Goal: Information Seeking & Learning: Learn about a topic

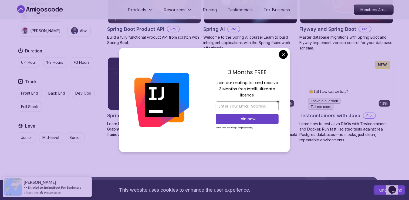
scroll to position [796, 0]
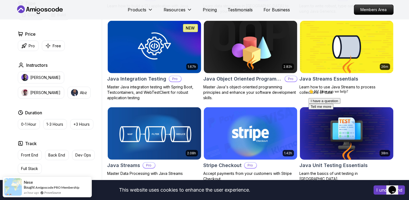
scroll to position [480, 0]
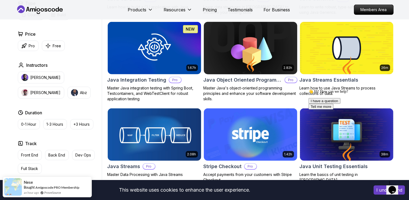
click at [251, 78] on h2 "Java Object Oriented Programming" at bounding box center [243, 80] width 79 height 8
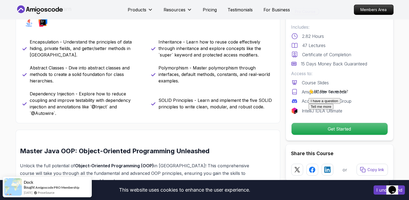
scroll to position [250, 0]
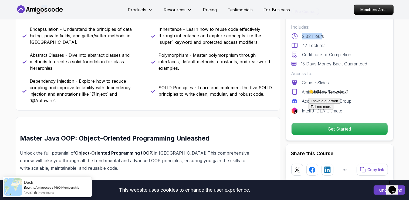
drag, startPoint x: 301, startPoint y: 35, endPoint x: 322, endPoint y: 35, distance: 21.1
click at [322, 35] on div "2.82 Hours" at bounding box center [339, 36] width 97 height 6
drag, startPoint x: 322, startPoint y: 35, endPoint x: 337, endPoint y: 43, distance: 17.0
click at [337, 43] on div "47 Lectures" at bounding box center [339, 45] width 97 height 6
drag, startPoint x: 337, startPoint y: 43, endPoint x: 300, endPoint y: 69, distance: 45.3
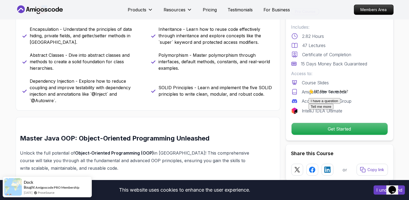
click at [300, 69] on div "Includes: 2.82 Hours 47 Lectures Certificate of Completion 15 Days Money Back G…" at bounding box center [339, 69] width 97 height 90
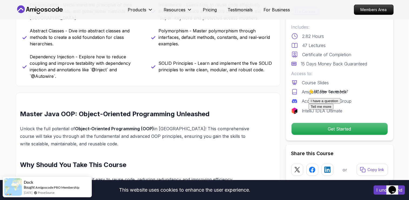
scroll to position [274, 0]
drag, startPoint x: 301, startPoint y: 63, endPoint x: 369, endPoint y: 62, distance: 68.0
click at [369, 62] on div "15 Days Money Back Guaranteed" at bounding box center [339, 63] width 97 height 6
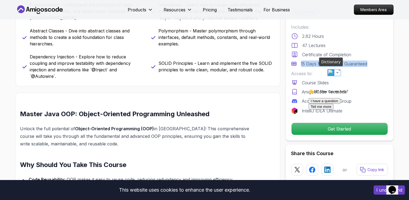
drag, startPoint x: 369, startPoint y: 62, endPoint x: 329, endPoint y: 72, distance: 41.5
click at [329, 72] on img at bounding box center [331, 72] width 7 height 7
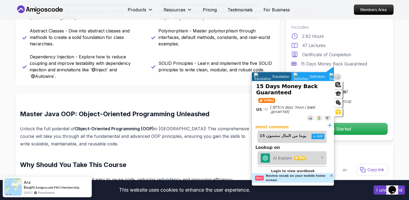
click at [337, 76] on icon at bounding box center [338, 77] width 5 height 5
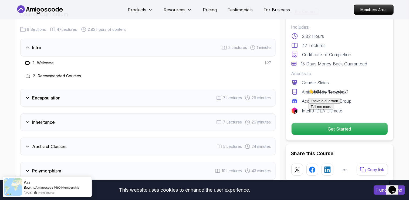
scroll to position [732, 0]
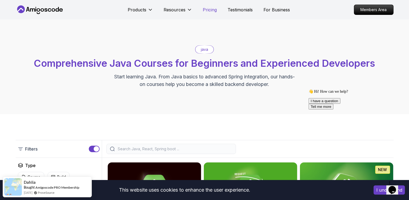
click at [213, 6] on p "Pricing" at bounding box center [210, 9] width 14 height 6
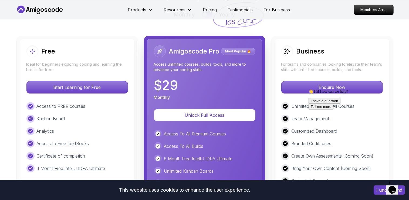
scroll to position [1224, 0]
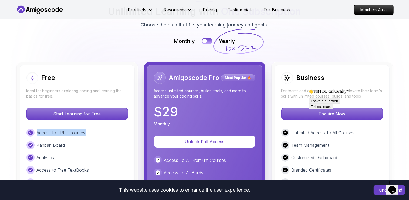
drag, startPoint x: 36, startPoint y: 104, endPoint x: 94, endPoint y: 104, distance: 57.8
click at [94, 129] on div "Access to FREE courses" at bounding box center [77, 133] width 102 height 8
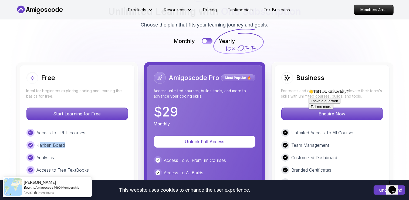
drag, startPoint x: 39, startPoint y: 117, endPoint x: 78, endPoint y: 117, distance: 39.2
click at [78, 141] on div "Kanban Board" at bounding box center [77, 145] width 102 height 8
click at [35, 129] on div "Access to FREE courses Kanban Board Analytics Access to Free TextBooks Certific…" at bounding box center [77, 164] width 102 height 70
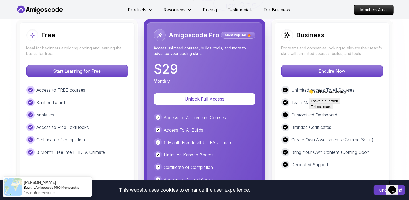
scroll to position [1286, 0]
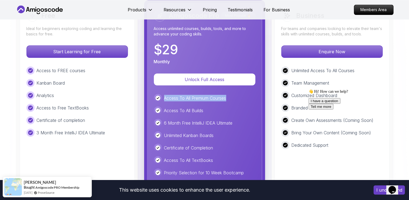
drag, startPoint x: 163, startPoint y: 72, endPoint x: 243, endPoint y: 73, distance: 80.2
click at [243, 94] on div "Access To All Premium Courses" at bounding box center [205, 98] width 102 height 8
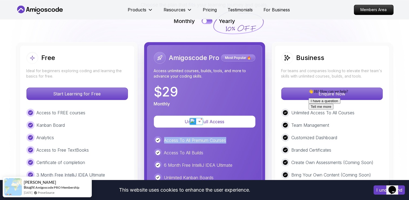
scroll to position [1243, 0]
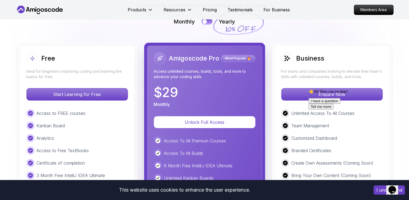
click at [215, 162] on p "6 Month Free IntelliJ IDEA Ultimate" at bounding box center [198, 165] width 69 height 6
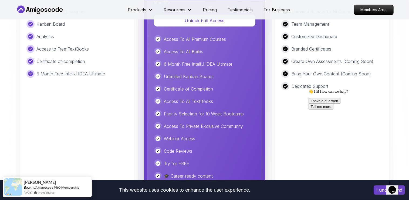
scroll to position [1346, 0]
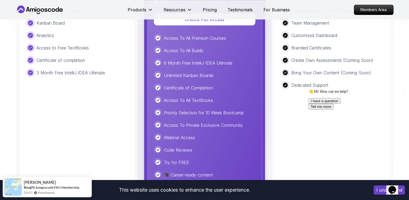
drag, startPoint x: 208, startPoint y: 160, endPoint x: 163, endPoint y: 157, distance: 45.2
click at [163, 183] on div "💰 Less than $1/day" at bounding box center [205, 187] width 102 height 8
click at [234, 183] on div "💰 Less than $1/day" at bounding box center [205, 187] width 102 height 8
drag, startPoint x: 163, startPoint y: 133, endPoint x: 191, endPoint y: 134, distance: 28.1
click at [191, 158] on div "Try for FREE" at bounding box center [205, 162] width 102 height 8
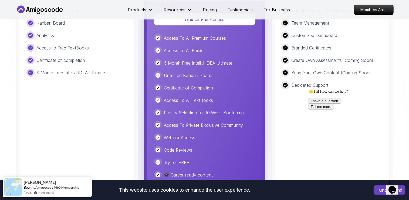
drag, startPoint x: 191, startPoint y: 134, endPoint x: 197, endPoint y: 141, distance: 9.4
click at [197, 141] on div "Access To All Premium Courses Access To All Builds 6 Month Free IntelliJ IDEA U…" at bounding box center [205, 112] width 102 height 157
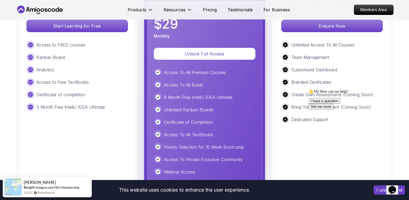
scroll to position [1308, 0]
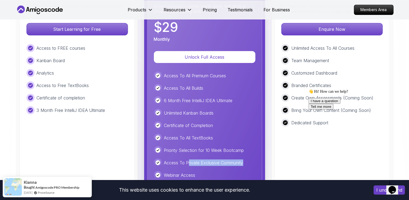
drag, startPoint x: 188, startPoint y: 133, endPoint x: 258, endPoint y: 132, distance: 69.7
click at [258, 132] on div "Amigoscode Pro Most Popular 🔥 Access unlimited courses, builds, tools, and more…" at bounding box center [204, 108] width 115 height 255
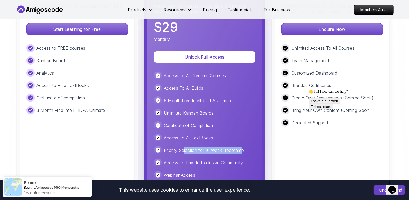
drag, startPoint x: 184, startPoint y: 121, endPoint x: 242, endPoint y: 119, distance: 57.5
click at [242, 147] on p "Priority Selection for 10 Week Bootcamp" at bounding box center [204, 150] width 80 height 6
click at [189, 115] on div "Access To All Premium Courses Access To All Builds 6 Month Free IntelliJ IDEA U…" at bounding box center [205, 150] width 102 height 157
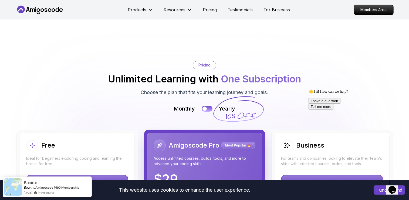
scroll to position [1142, 0]
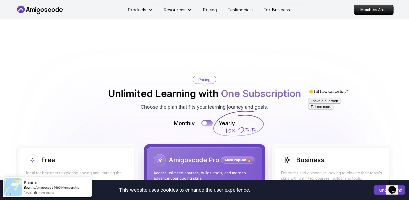
click at [205, 121] on div at bounding box center [204, 123] width 5 height 5
click at [205, 120] on button at bounding box center [206, 123] width 11 height 6
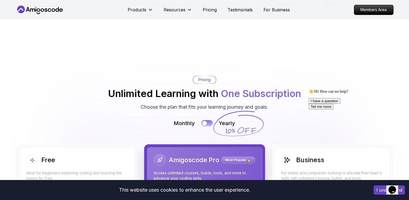
click at [205, 121] on div at bounding box center [204, 123] width 5 height 5
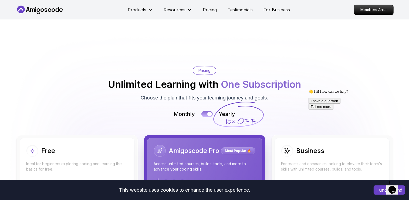
scroll to position [1150, 0]
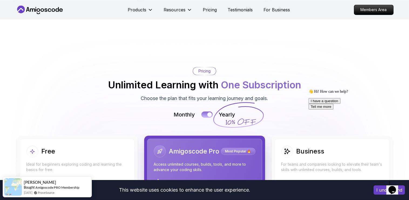
click at [210, 112] on div at bounding box center [209, 114] width 5 height 5
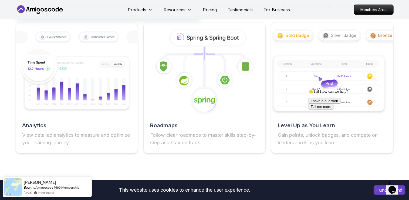
scroll to position [977, 0]
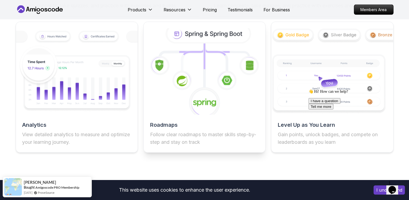
click at [170, 128] on h2 "Roadmaps" at bounding box center [204, 125] width 109 height 8
click at [196, 96] on icon at bounding box center [205, 103] width 32 height 32
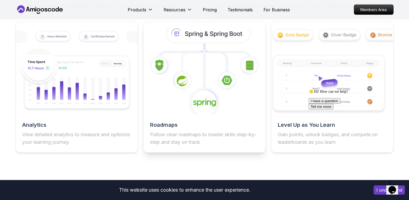
click at [211, 38] on icon at bounding box center [208, 34] width 83 height 18
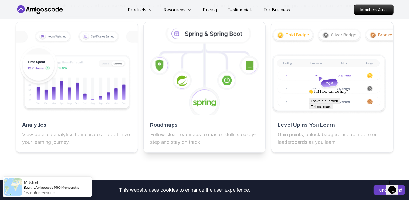
click at [198, 81] on icon at bounding box center [204, 71] width 134 height 95
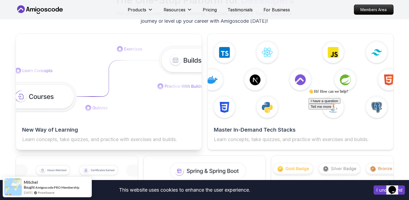
click at [139, 88] on img at bounding box center [108, 79] width 204 height 69
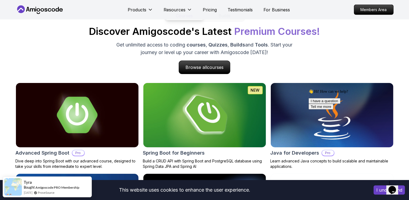
scroll to position [514, 0]
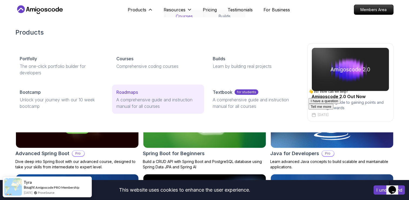
click at [120, 96] on link "Roadmaps A comprehensive guide and instruction manual for all courses" at bounding box center [158, 99] width 92 height 29
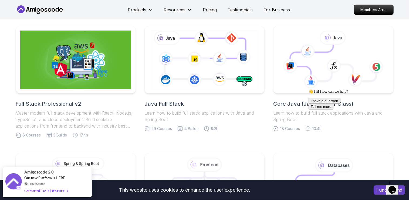
scroll to position [117, 0]
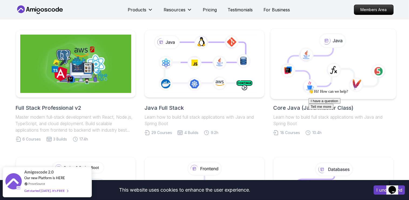
click at [323, 82] on icon at bounding box center [310, 67] width 45 height 38
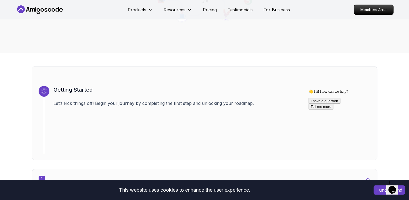
scroll to position [168, 0]
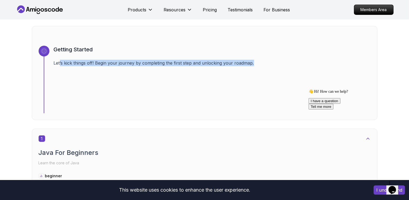
drag, startPoint x: 60, startPoint y: 61, endPoint x: 260, endPoint y: 67, distance: 200.2
click at [260, 67] on div "Getting Started Let’s kick things off! Begin your journey by completing the fir…" at bounding box center [212, 80] width 317 height 68
click at [146, 95] on div "Getting Started Let’s kick things off! Begin your journey by completing the fir…" at bounding box center [212, 80] width 317 height 68
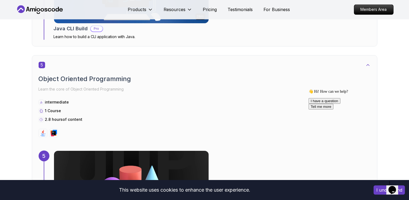
scroll to position [1030, 0]
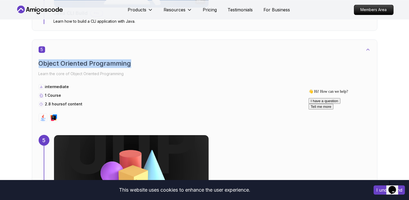
drag, startPoint x: 40, startPoint y: 62, endPoint x: 137, endPoint y: 60, distance: 97.2
click at [137, 60] on h2 "Object Oriented Programming" at bounding box center [205, 63] width 332 height 9
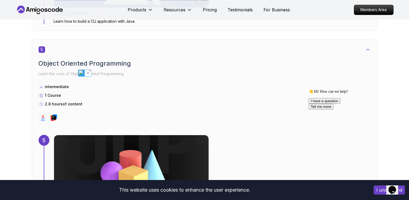
click at [98, 96] on div "1 Course" at bounding box center [205, 95] width 332 height 5
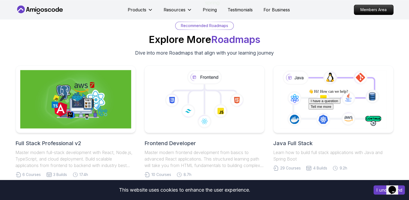
scroll to position [3369, 0]
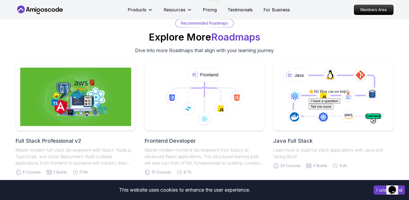
scroll to position [602, 0]
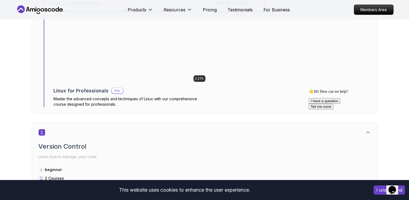
scroll to position [460, 0]
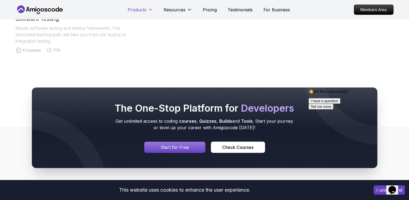
scroll to position [136, 0]
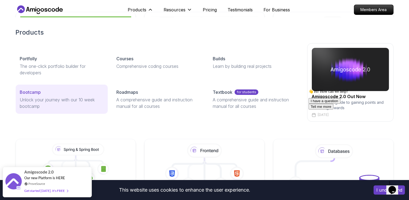
click at [38, 91] on p "Bootcamp" at bounding box center [30, 92] width 21 height 6
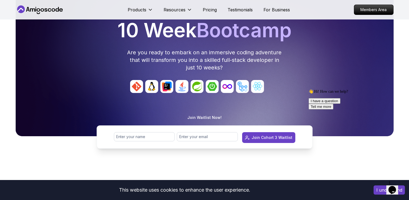
scroll to position [40, 0]
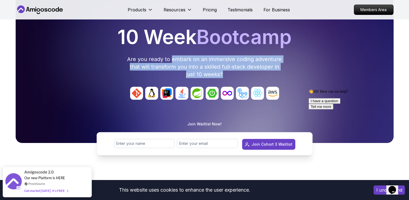
drag, startPoint x: 173, startPoint y: 57, endPoint x: 227, endPoint y: 73, distance: 56.6
click at [227, 73] on p "Are you ready to embark on an immersive coding adventure that will transform yo…" at bounding box center [205, 66] width 156 height 23
drag, startPoint x: 227, startPoint y: 73, endPoint x: 197, endPoint y: 69, distance: 30.7
click at [197, 69] on p "Are you ready to embark on an immersive coding adventure that will transform yo…" at bounding box center [205, 66] width 156 height 23
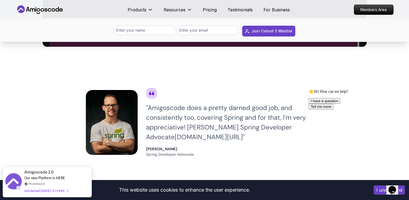
scroll to position [422, 0]
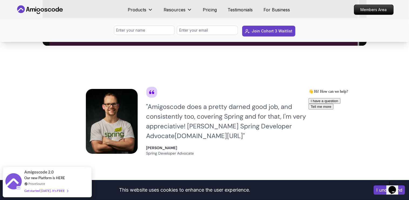
drag, startPoint x: 150, startPoint y: 103, endPoint x: 293, endPoint y: 109, distance: 143.0
click at [293, 109] on div "" Amigoscode does a pretty darned good job, and consistently too, covering Spri…" at bounding box center [234, 121] width 177 height 39
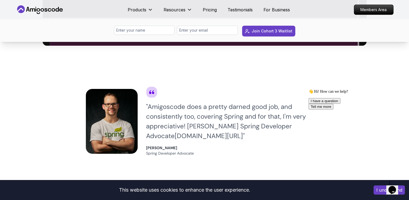
click at [240, 133] on div "" Amigoscode does a pretty darned good job, and consistently too, covering Spri…" at bounding box center [234, 121] width 177 height 39
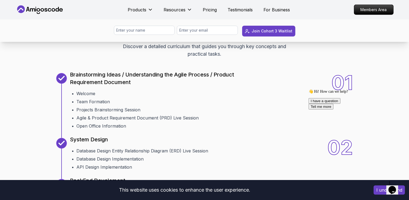
scroll to position [634, 0]
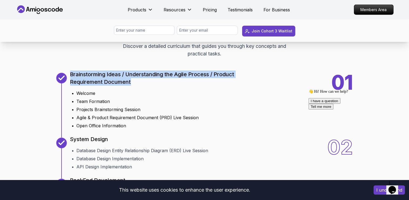
drag, startPoint x: 68, startPoint y: 72, endPoint x: 132, endPoint y: 78, distance: 64.0
click at [132, 78] on div "01 Brainstorming Ideas / Understanding the Agile Process / Product Requirement …" at bounding box center [153, 101] width 195 height 56
drag, startPoint x: 132, startPoint y: 78, endPoint x: 90, endPoint y: 80, distance: 41.3
click at [90, 80] on p "Brainstorming Ideas / Understanding the Agile Process / Product Requirement Doc…" at bounding box center [160, 77] width 181 height 15
click at [91, 80] on p "Brainstorming Ideas / Understanding the Agile Process / Product Requirement Doc…" at bounding box center [160, 77] width 181 height 15
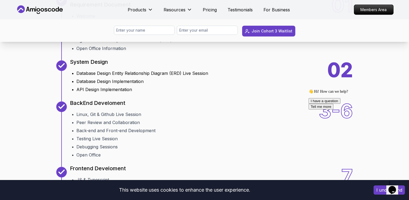
scroll to position [712, 0]
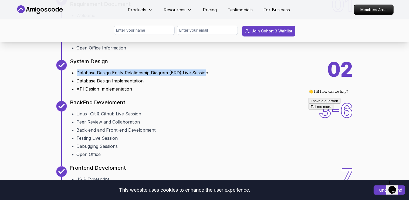
drag, startPoint x: 75, startPoint y: 68, endPoint x: 206, endPoint y: 74, distance: 131.9
click at [206, 74] on ul "Database Design Entity Relationship Diagram (ERD) Live Session Database Design …" at bounding box center [139, 79] width 138 height 25
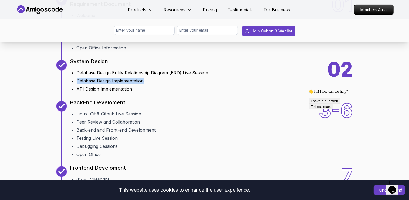
drag, startPoint x: 76, startPoint y: 79, endPoint x: 156, endPoint y: 82, distance: 80.8
click at [156, 82] on ul "Database Design Entity Relationship Diagram (ERD) Live Session Database Design …" at bounding box center [139, 79] width 138 height 25
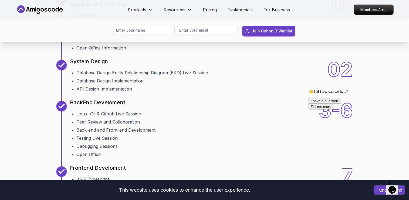
drag, startPoint x: 156, startPoint y: 82, endPoint x: 133, endPoint y: 96, distance: 27.1
click at [133, 96] on div "10 Weeks Curriculum Discover a detailed curriculum that guides you through key …" at bounding box center [205, 172] width 378 height 478
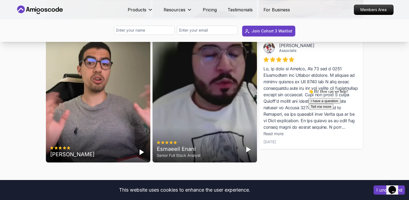
scroll to position [1770, 0]
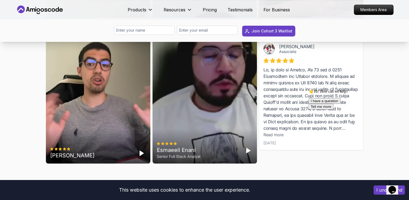
click at [203, 122] on div "Esmaeeil Enani Senior Full Stack Analyst" at bounding box center [205, 71] width 104 height 186
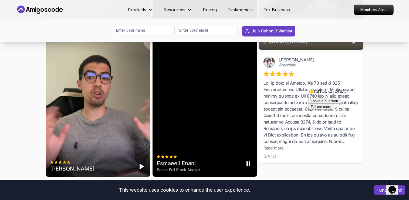
scroll to position [1757, 0]
click at [248, 161] on icon "Pause" at bounding box center [248, 164] width 6 height 6
click at [140, 163] on icon "Play" at bounding box center [141, 166] width 6 height 6
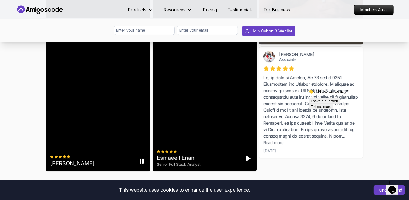
scroll to position [1762, 0]
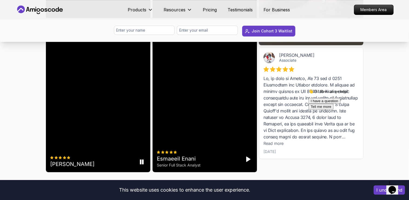
click at [142, 160] on rect "Pause" at bounding box center [142, 162] width 1 height 4
click at [142, 159] on icon "Play" at bounding box center [141, 162] width 6 height 6
click at [136, 132] on video at bounding box center [98, 79] width 104 height 186
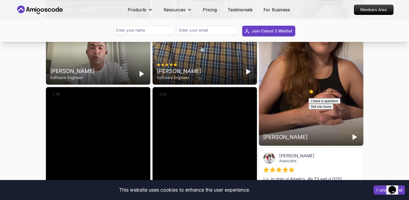
click at [312, 98] on div "👋 Hi! How can we help? I have a question Tell me more" at bounding box center [356, 99] width 97 height 20
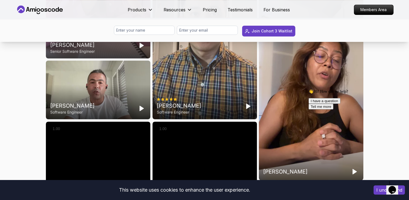
scroll to position [1628, 0]
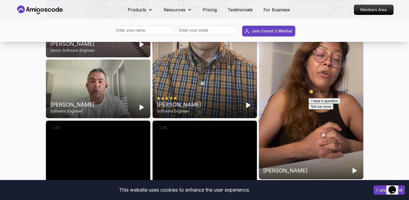
click at [354, 109] on div "I have a question Tell me more" at bounding box center [356, 103] width 97 height 11
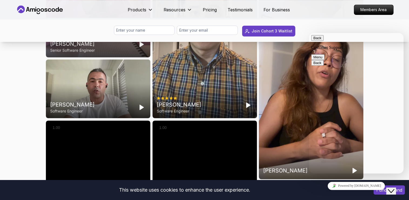
drag, startPoint x: 393, startPoint y: 40, endPoint x: 317, endPoint y: 40, distance: 76.1
click at [317, 40] on div "Back Customer Support Menu" at bounding box center [356, 47] width 90 height 25
click at [317, 40] on button "Back" at bounding box center [317, 38] width 12 height 6
click at [295, 104] on div "Thays Vieira" at bounding box center [311, 87] width 104 height 186
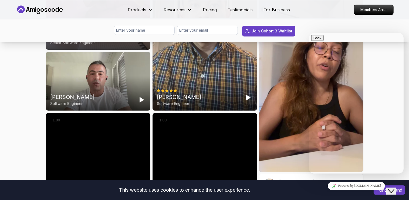
scroll to position [1639, 0]
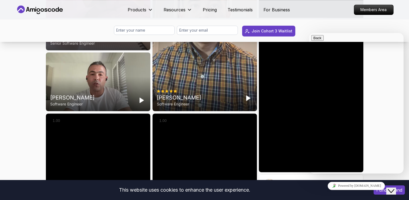
scroll to position [1635, 0]
click at [393, 187] on icon "Close Chat This icon closes the chat window." at bounding box center [391, 190] width 6 height 6
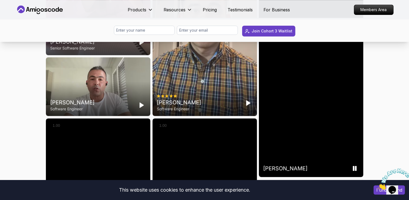
scroll to position [1630, 0]
click at [355, 169] on rect "Pause" at bounding box center [355, 168] width 1 height 4
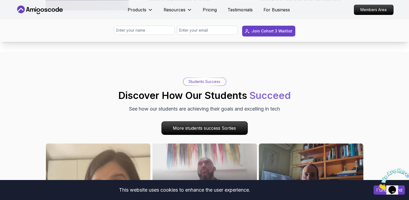
scroll to position [1359, 0]
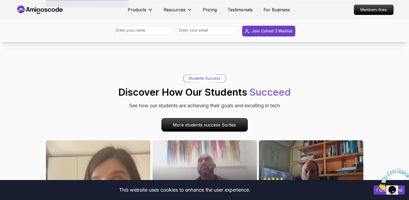
click at [399, 181] on img at bounding box center [393, 178] width 33 height 21
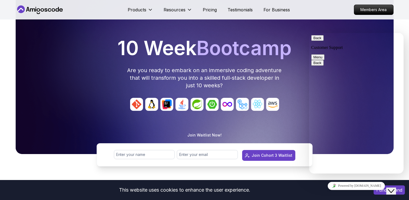
scroll to position [0, 0]
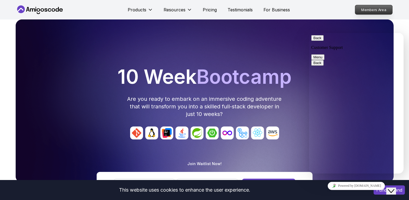
click at [365, 7] on p "Members Area" at bounding box center [373, 9] width 37 height 9
click at [319, 41] on button "Back" at bounding box center [317, 38] width 12 height 6
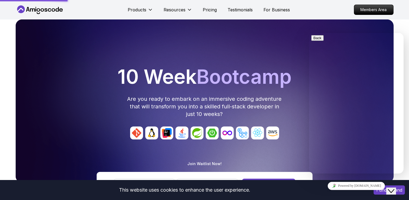
scroll to position [22, 0]
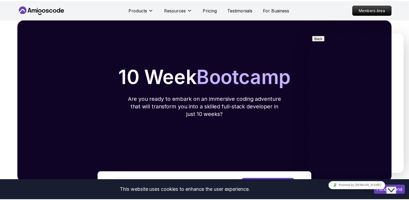
scroll to position [22, 0]
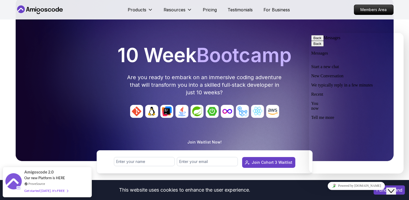
click at [335, 105] on div "You now" at bounding box center [356, 106] width 90 height 10
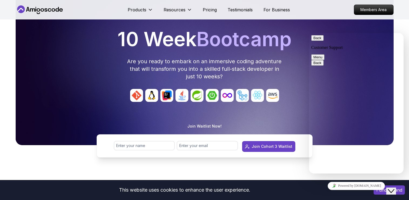
scroll to position [37, 0]
click at [255, 170] on div "10 Week Bootcamp Are you ready to embark on an immersive coding adventure that …" at bounding box center [204, 80] width 405 height 197
click at [392, 187] on icon "Close Chat This icon closes the chat window." at bounding box center [391, 190] width 6 height 6
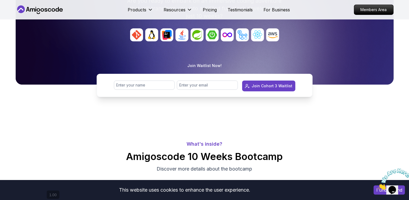
scroll to position [98, 0]
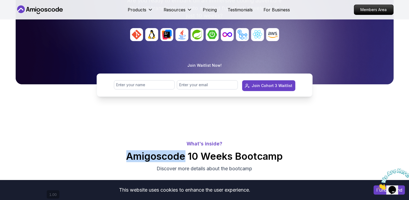
drag, startPoint x: 128, startPoint y: 155, endPoint x: 185, endPoint y: 152, distance: 56.5
click at [185, 152] on h2 "Amigoscode 10 Weeks Bootcamp" at bounding box center [204, 156] width 409 height 11
copy h2 "Amigoscode"
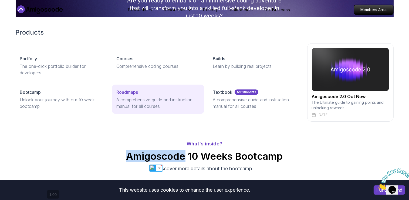
click at [127, 91] on p "Roadmaps" at bounding box center [127, 92] width 22 height 6
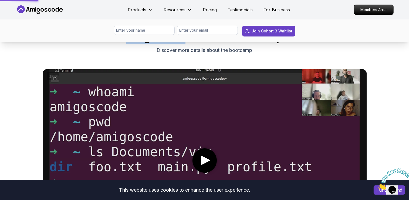
scroll to position [217, 0]
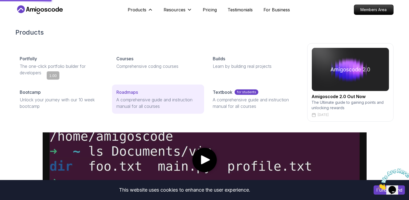
click at [127, 97] on p "A comprehensive guide and instruction manual for all courses" at bounding box center [157, 102] width 83 height 13
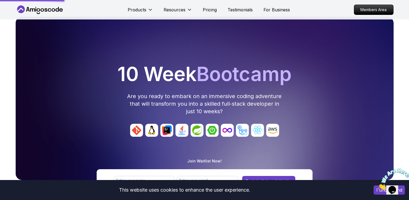
scroll to position [0, 0]
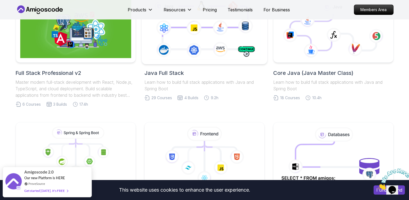
scroll to position [126, 0]
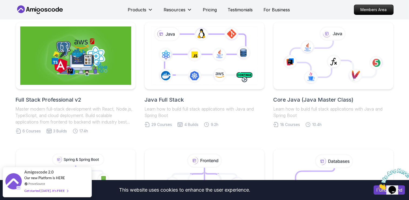
click at [159, 97] on h2 "Java Full Stack" at bounding box center [204, 100] width 120 height 8
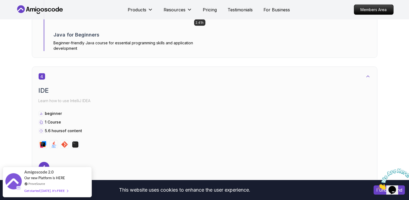
scroll to position [910, 0]
